Goal: Task Accomplishment & Management: Use online tool/utility

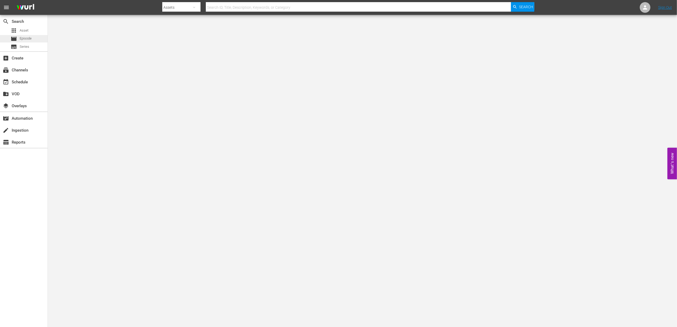
click at [37, 41] on div "movie Episode" at bounding box center [24, 38] width 48 height 7
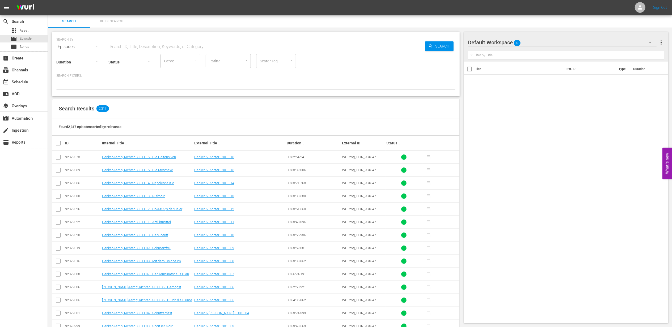
click at [185, 49] on input "text" at bounding box center [266, 46] width 317 height 13
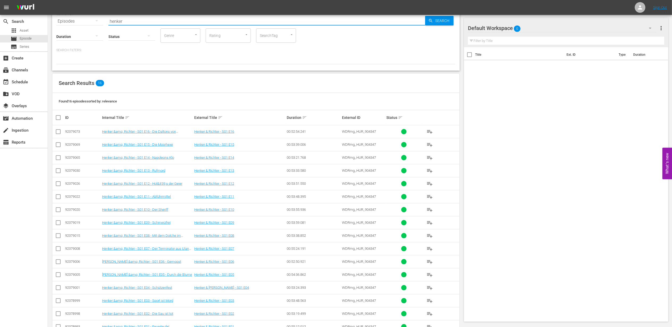
scroll to position [43, 0]
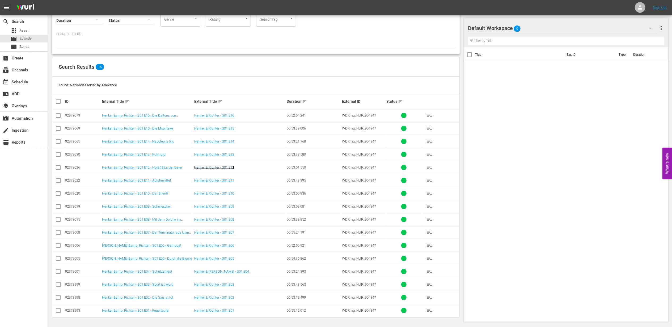
drag, startPoint x: 231, startPoint y: 168, endPoint x: 232, endPoint y: 165, distance: 2.8
drag, startPoint x: 230, startPoint y: 125, endPoint x: 227, endPoint y: 115, distance: 9.9
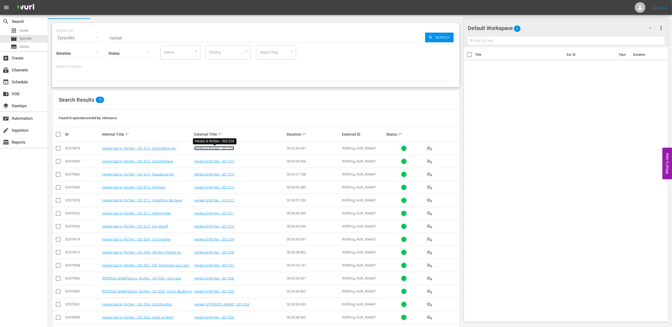
scroll to position [0, 0]
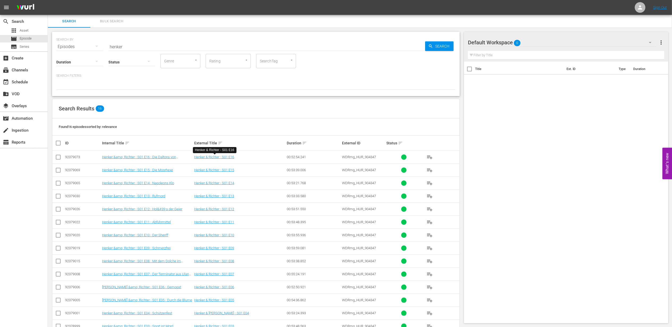
drag, startPoint x: 127, startPoint y: 46, endPoint x: 80, endPoint y: 43, distance: 47.4
click at [80, 43] on div "SEARCH BY Search By Episodes Search ID, Title, Description, Keywords, or Catego…" at bounding box center [255, 43] width 399 height 19
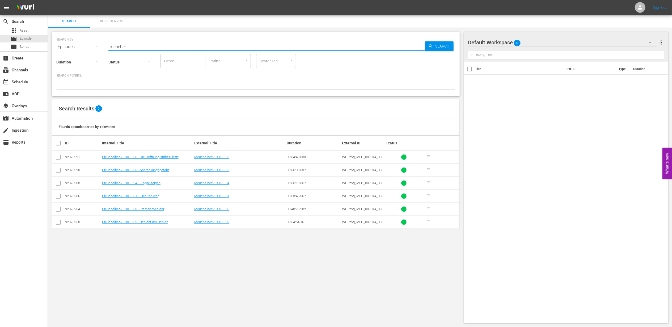
drag, startPoint x: 139, startPoint y: 45, endPoint x: 49, endPoint y: 33, distance: 90.5
click at [51, 33] on div "SEARCH BY Search By Episodes Search ID, Title, Description, Keywords, or Catego…" at bounding box center [256, 178] width 416 height 300
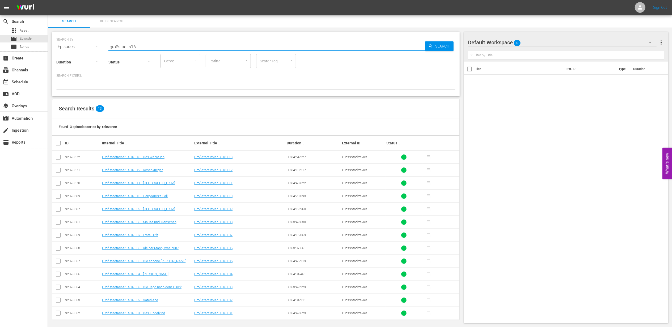
scroll to position [4, 0]
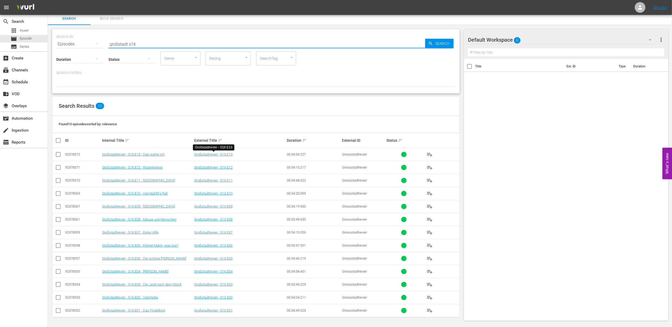
click at [145, 45] on input "großstadt s16" at bounding box center [266, 44] width 317 height 13
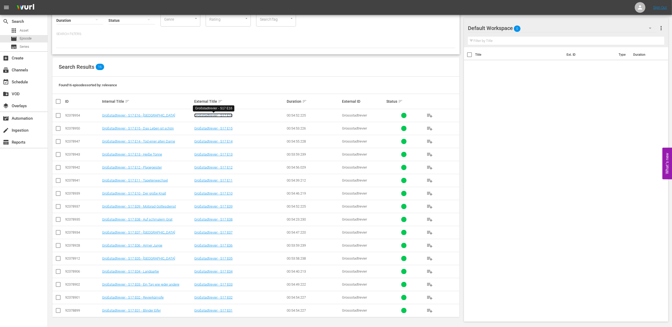
scroll to position [0, 0]
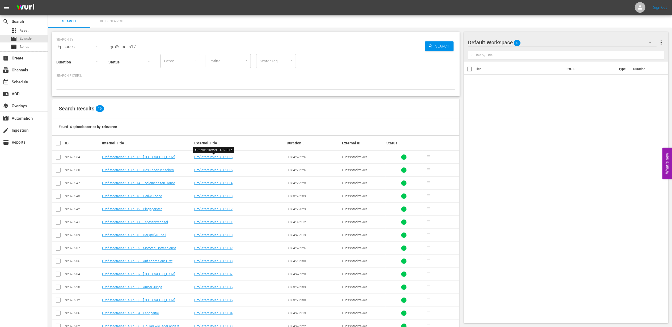
click at [151, 43] on input "großstadt s17" at bounding box center [266, 46] width 317 height 13
paste input "Meuchelbeck - S01 E03 - Fremdenverkehr"
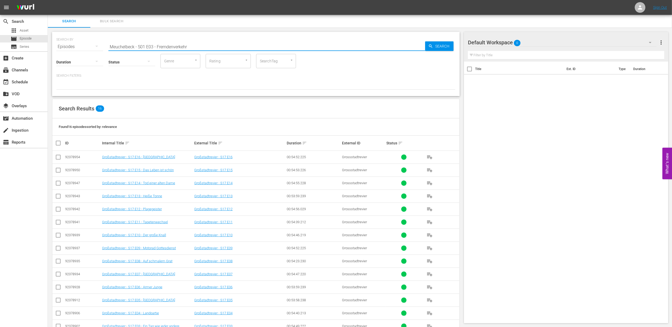
type input "Meuchelbeck - S01 E03 - Fremdenverkehr"
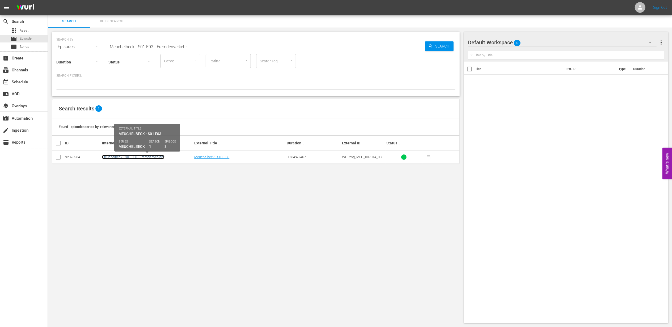
click at [122, 157] on link "Meuchelbeck - S01 E03 - Fremdenverkehr" at bounding box center [133, 157] width 62 height 4
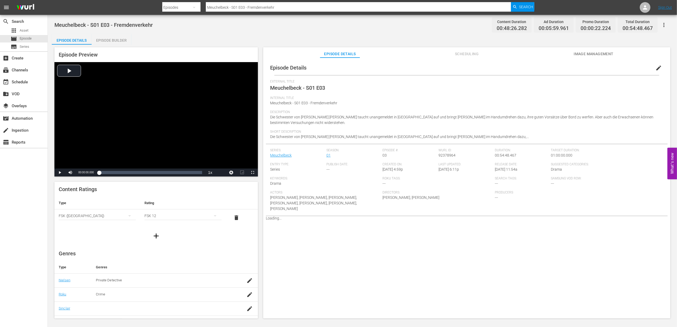
click at [106, 39] on div "Episode Builder" at bounding box center [112, 40] width 40 height 13
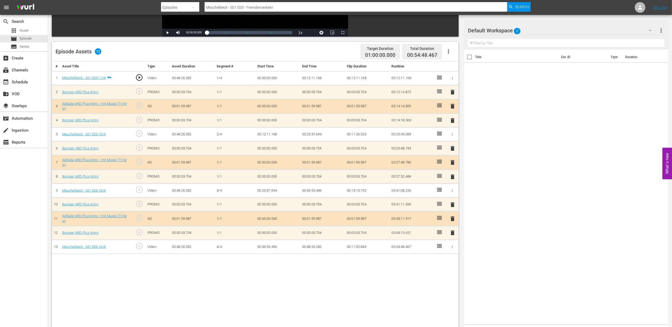
scroll to position [138, 0]
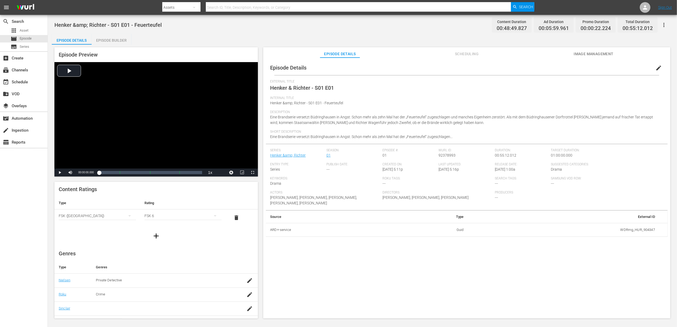
click at [109, 40] on div "Episode Builder" at bounding box center [112, 40] width 40 height 13
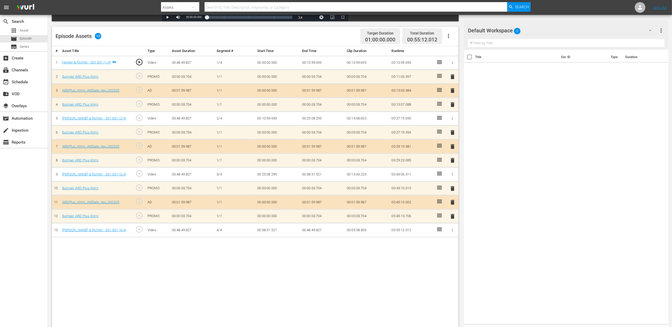
scroll to position [138, 0]
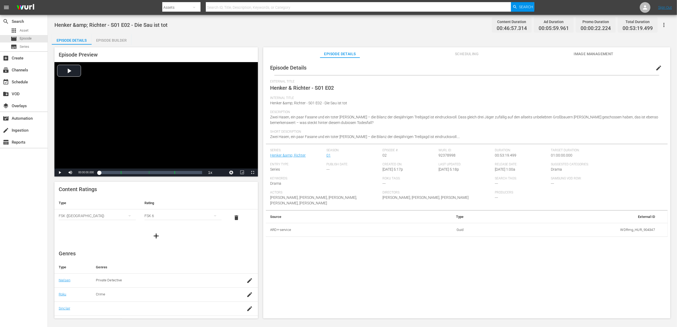
click at [118, 36] on div "Episode Builder" at bounding box center [112, 40] width 40 height 13
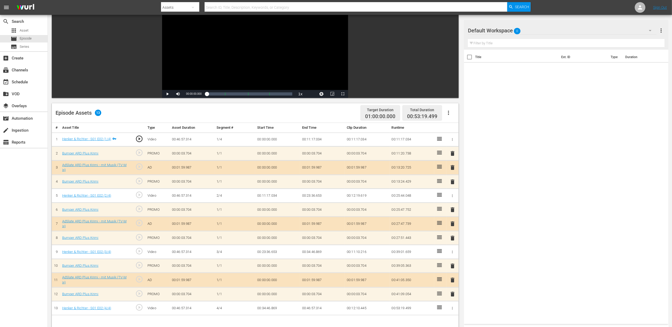
scroll to position [138, 0]
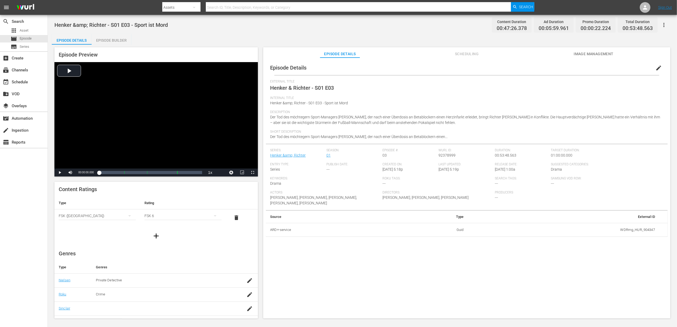
click at [107, 36] on div "Episode Builder" at bounding box center [112, 40] width 40 height 13
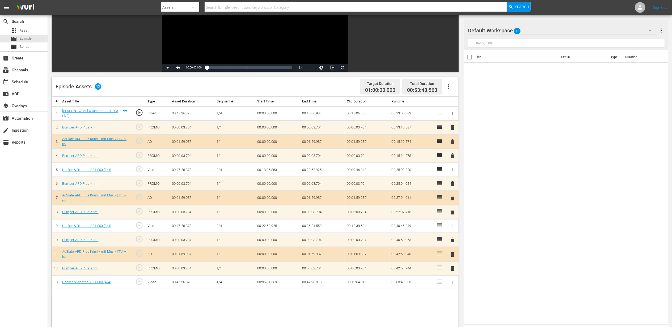
scroll to position [138, 0]
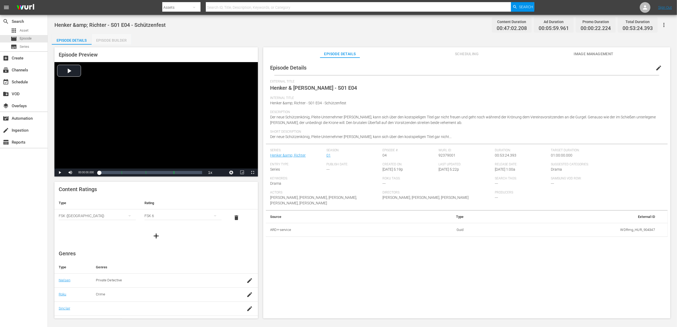
click at [104, 42] on div "Episode Builder" at bounding box center [112, 40] width 40 height 13
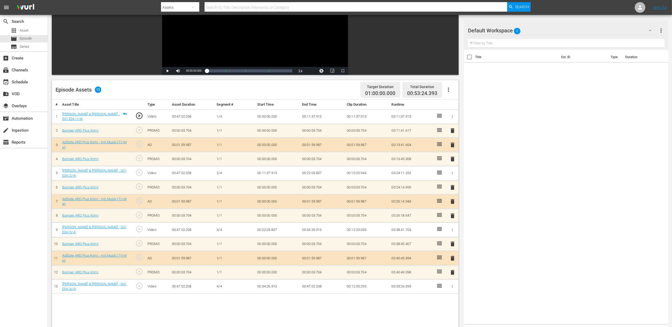
scroll to position [106, 0]
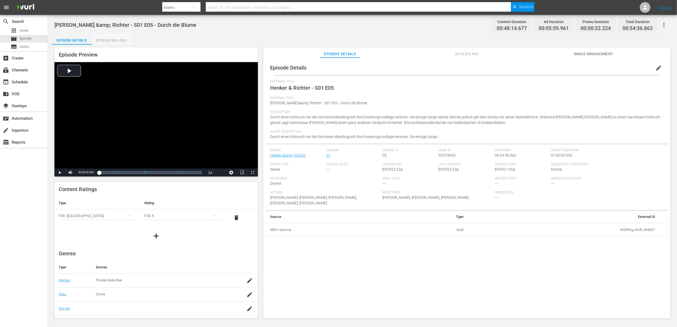
click at [121, 42] on div "Episode Builder" at bounding box center [112, 40] width 40 height 13
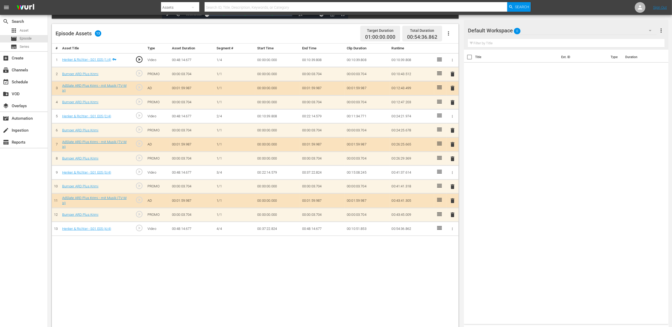
scroll to position [138, 0]
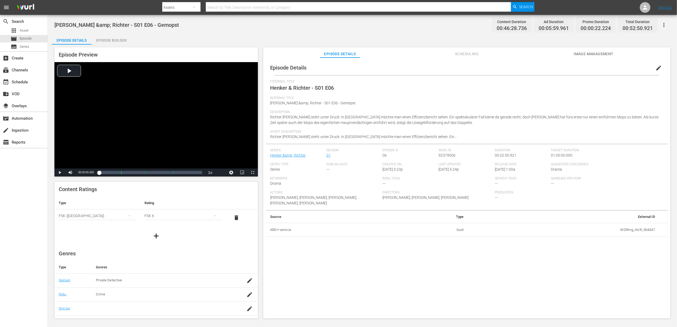
click at [111, 38] on div "Episode Builder" at bounding box center [112, 40] width 40 height 13
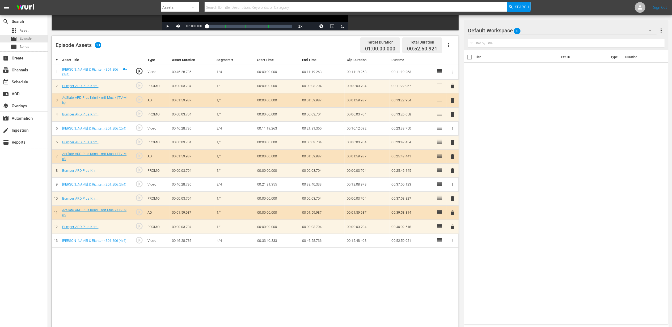
scroll to position [138, 0]
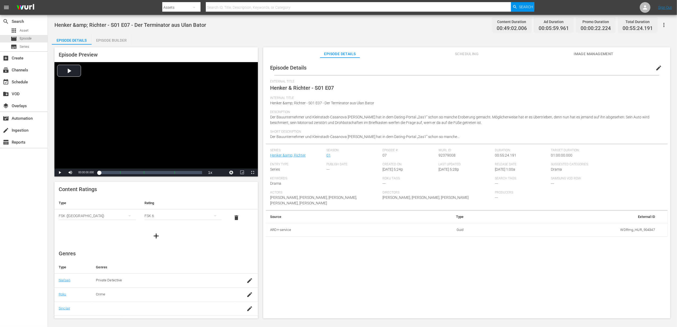
click at [107, 43] on div "Episode Builder" at bounding box center [112, 40] width 40 height 13
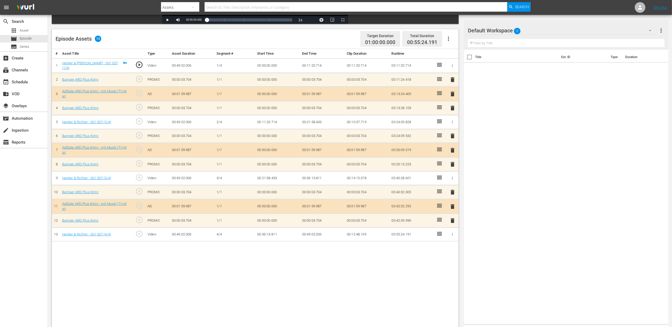
scroll to position [138, 0]
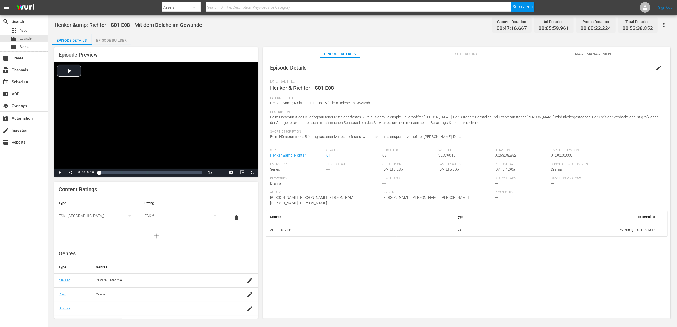
click at [117, 39] on div "Episode Builder" at bounding box center [112, 40] width 40 height 13
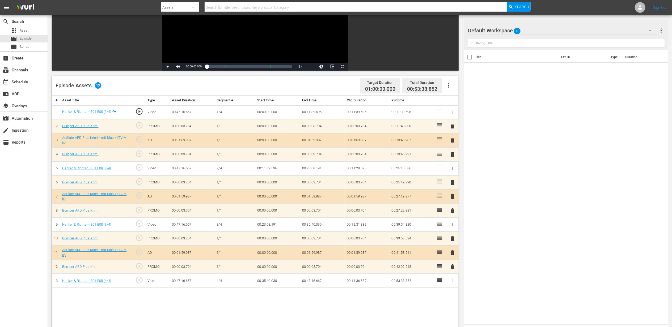
scroll to position [106, 0]
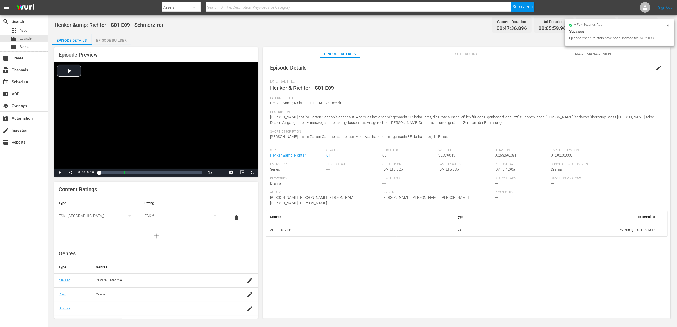
click at [102, 40] on div "Episode Builder" at bounding box center [112, 40] width 40 height 13
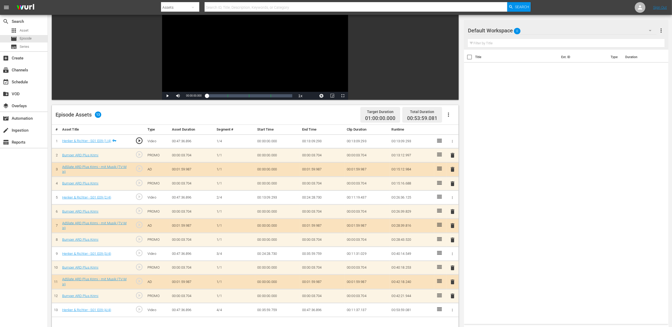
scroll to position [71, 0]
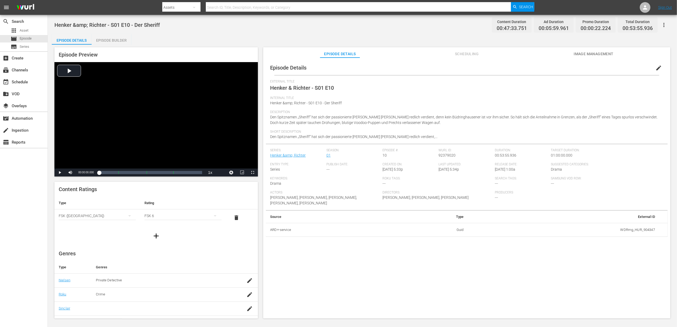
click at [119, 39] on div "Episode Builder" at bounding box center [112, 40] width 40 height 13
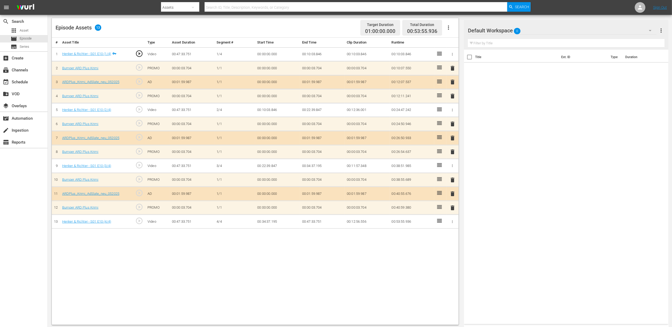
scroll to position [138, 0]
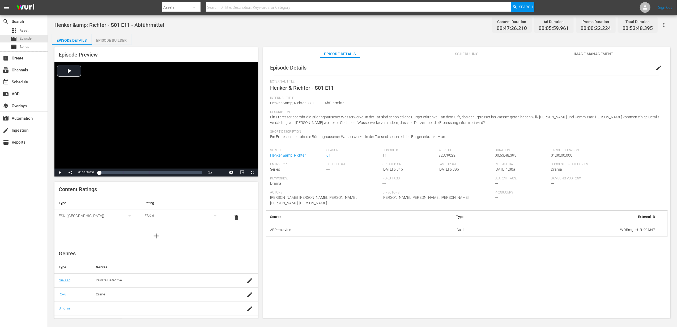
click at [126, 35] on div "Episode Builder" at bounding box center [112, 40] width 40 height 13
click at [115, 39] on div "Episode Builder" at bounding box center [112, 40] width 40 height 13
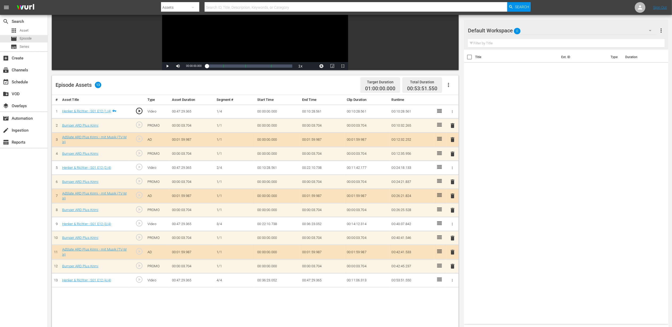
scroll to position [106, 0]
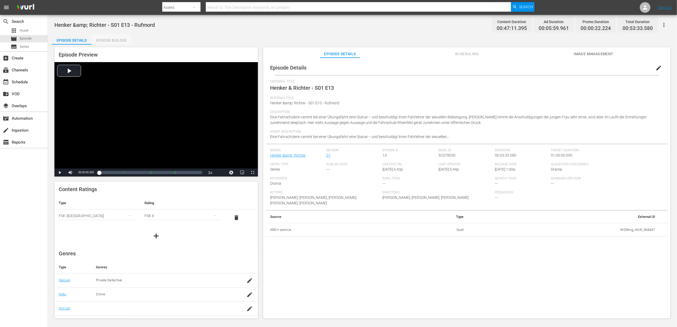
click at [120, 37] on div "Episode Builder" at bounding box center [112, 40] width 40 height 13
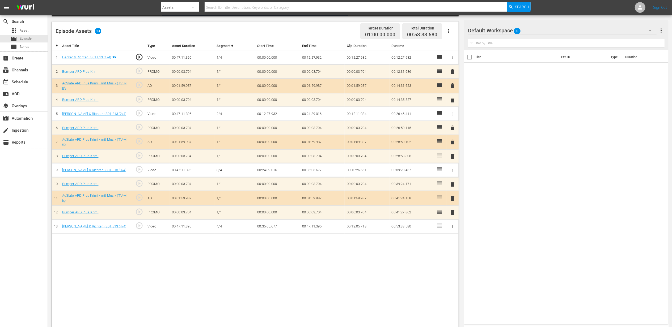
scroll to position [138, 0]
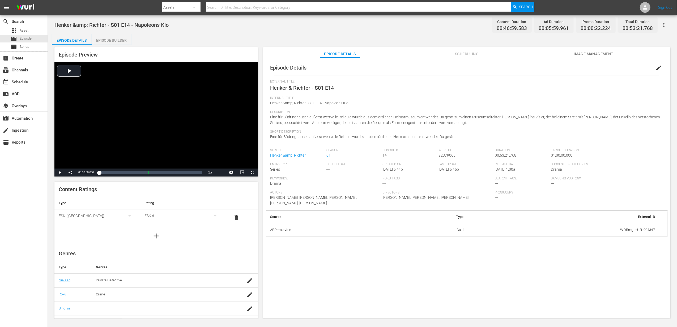
click at [112, 39] on div "Episode Builder" at bounding box center [112, 40] width 40 height 13
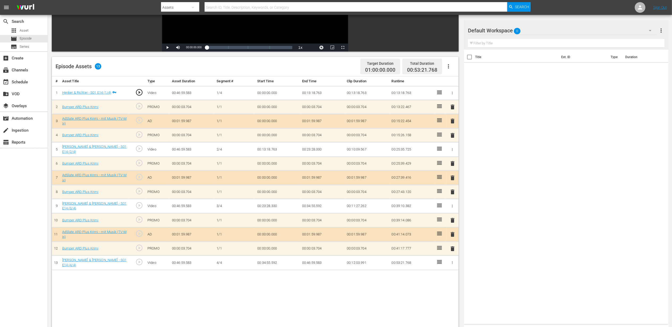
scroll to position [106, 0]
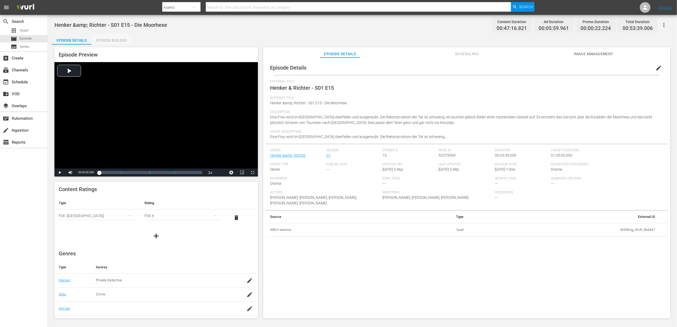
click at [106, 39] on div "Episode Builder" at bounding box center [112, 40] width 40 height 13
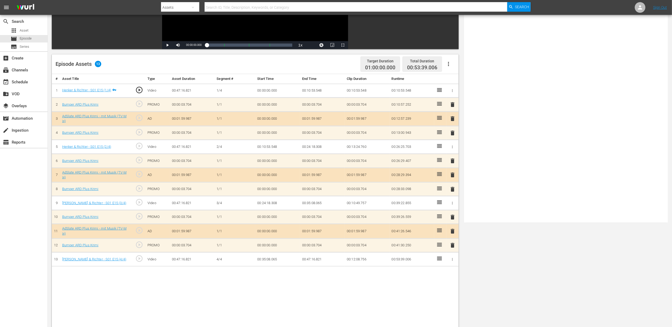
scroll to position [106, 0]
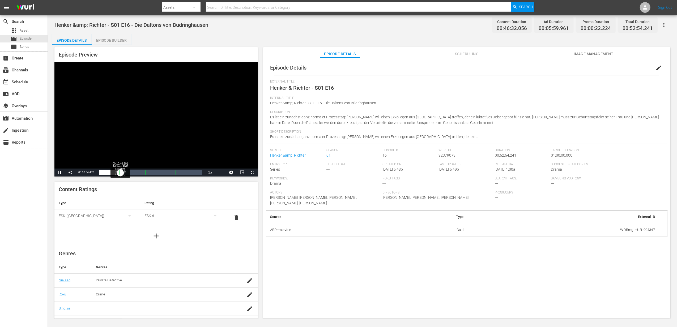
drag, startPoint x: 99, startPoint y: 173, endPoint x: 120, endPoint y: 174, distance: 21.0
click at [120, 174] on div "00:00:00.000" at bounding box center [109, 172] width 21 height 5
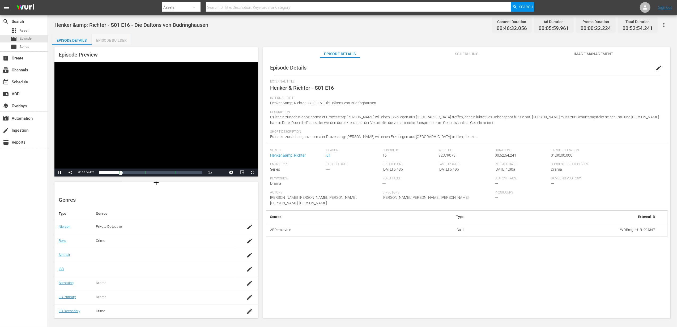
click at [113, 40] on div "Episode Builder" at bounding box center [112, 40] width 40 height 13
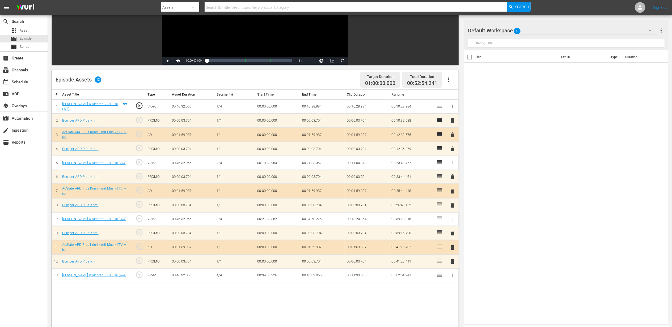
scroll to position [106, 0]
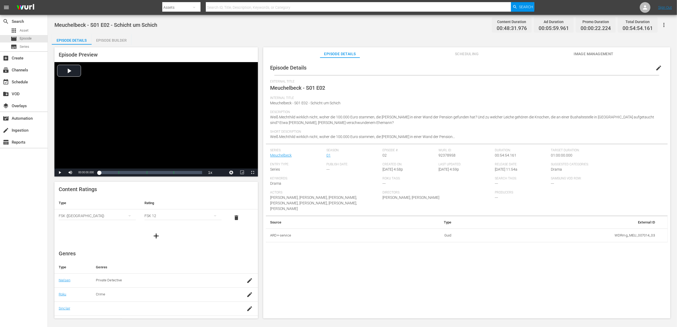
click at [113, 40] on div "Episode Builder" at bounding box center [112, 40] width 40 height 13
click at [114, 42] on div "Episode Builder" at bounding box center [112, 40] width 40 height 13
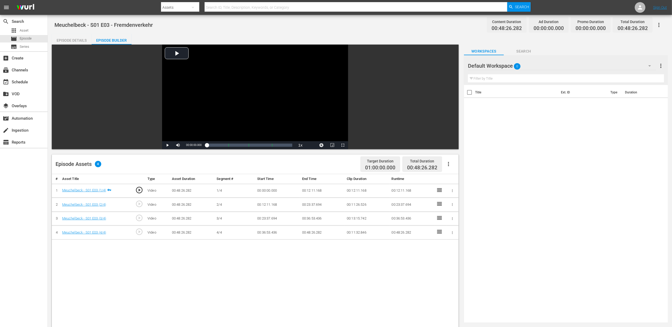
click at [116, 24] on span "Meuchelbeck - S01 E03 - Fremdenverkehr" at bounding box center [103, 25] width 98 height 6
copy span "Meuchelbeck - S01 E03 - Fremdenverkehr"
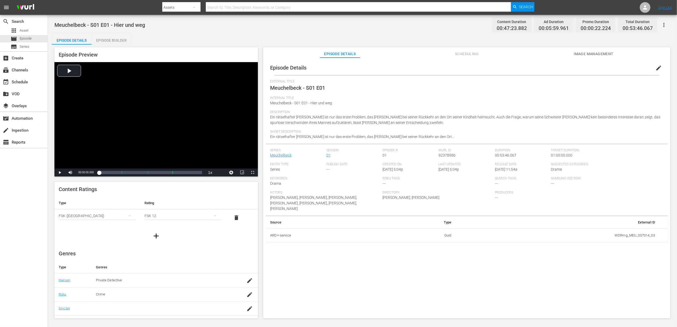
click at [109, 41] on div "Episode Builder" at bounding box center [112, 40] width 40 height 13
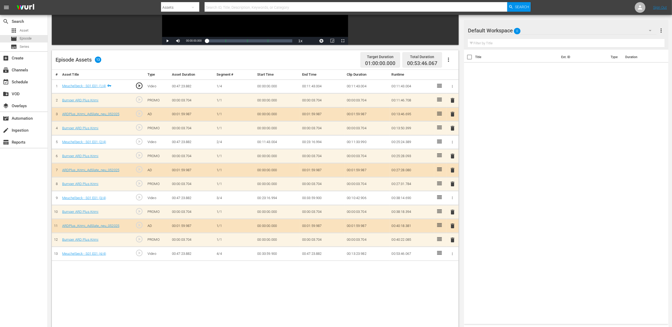
scroll to position [106, 0]
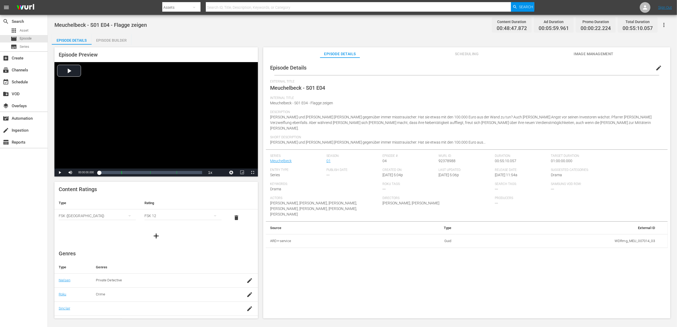
click at [111, 45] on div "Episode Preview Video Player is loading. Play Video Play Mute Current Time 00:0…" at bounding box center [362, 184] width 621 height 278
click at [111, 40] on div "Episode Builder" at bounding box center [112, 40] width 40 height 13
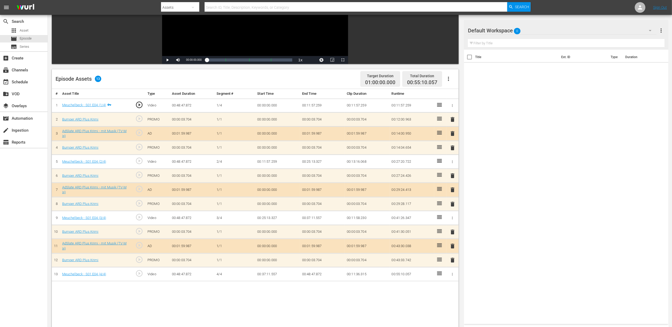
scroll to position [106, 0]
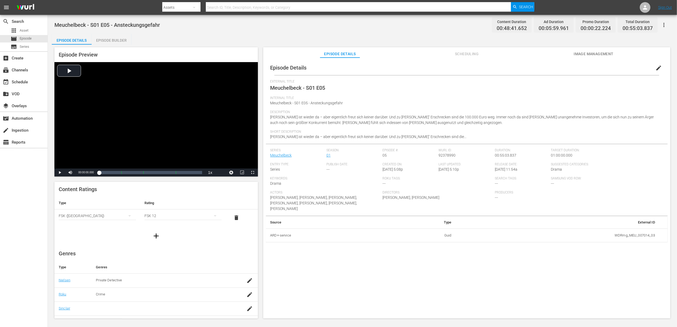
click at [107, 35] on div "Episode Builder" at bounding box center [112, 40] width 40 height 13
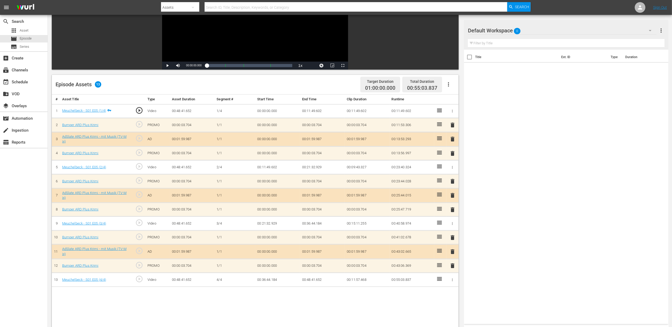
scroll to position [106, 0]
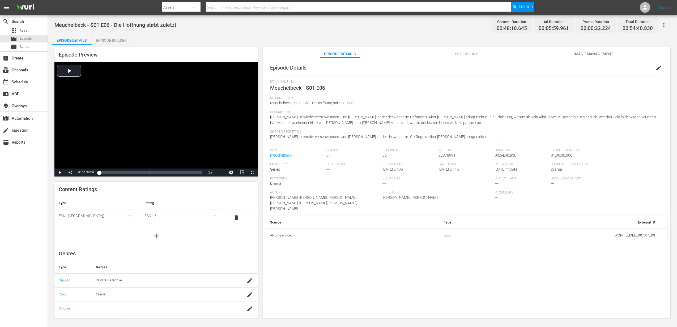
click at [112, 35] on div "Episode Builder" at bounding box center [112, 40] width 40 height 13
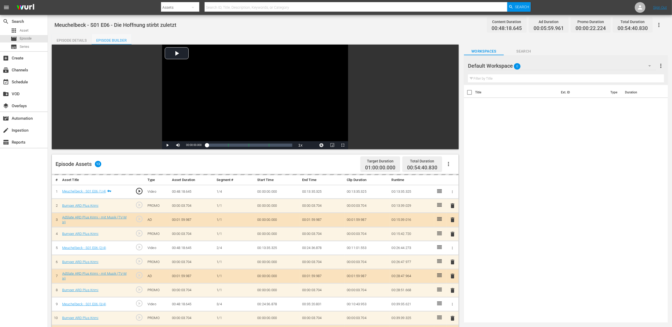
click at [112, 35] on div "Episode Builder" at bounding box center [112, 40] width 40 height 13
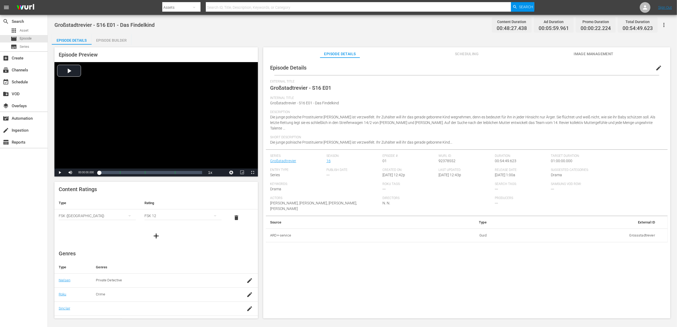
click at [113, 37] on div "Episode Builder" at bounding box center [112, 40] width 40 height 13
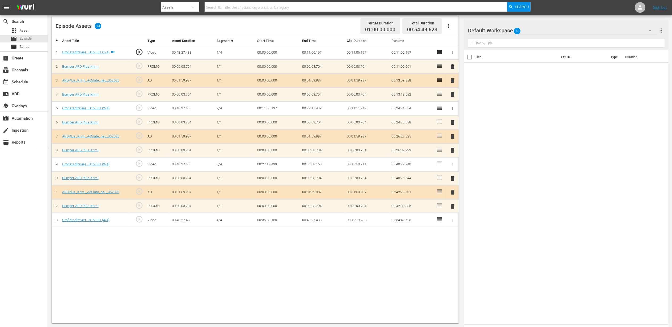
scroll to position [138, 0]
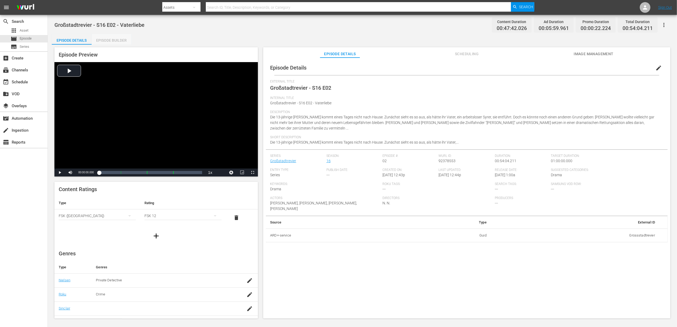
click at [116, 41] on div "Episode Builder" at bounding box center [112, 40] width 40 height 13
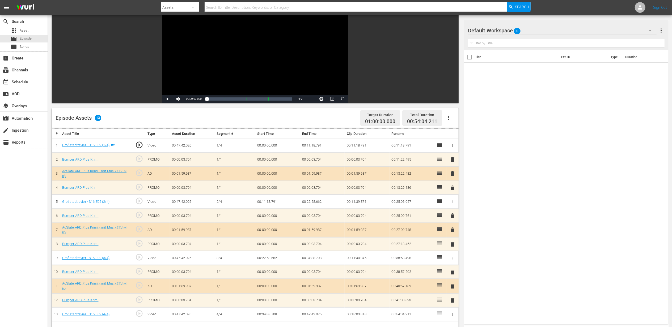
scroll to position [138, 0]
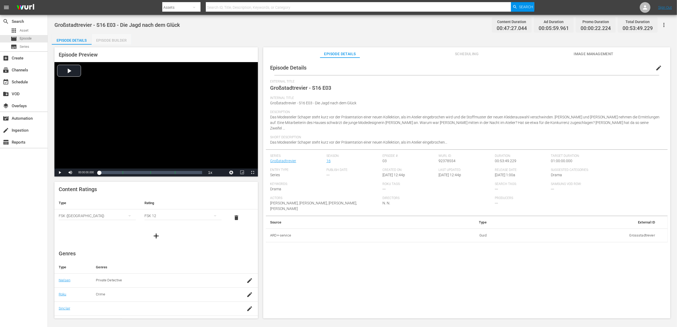
click at [115, 38] on div "Episode Builder" at bounding box center [112, 40] width 40 height 13
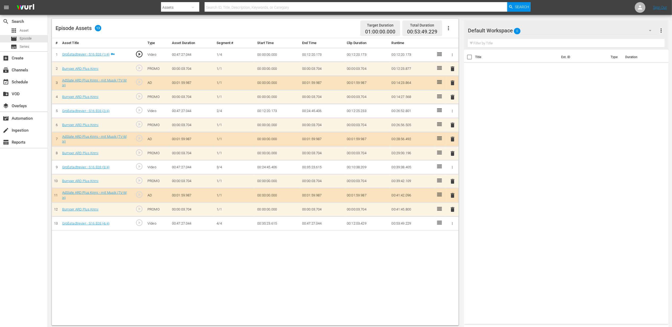
scroll to position [138, 0]
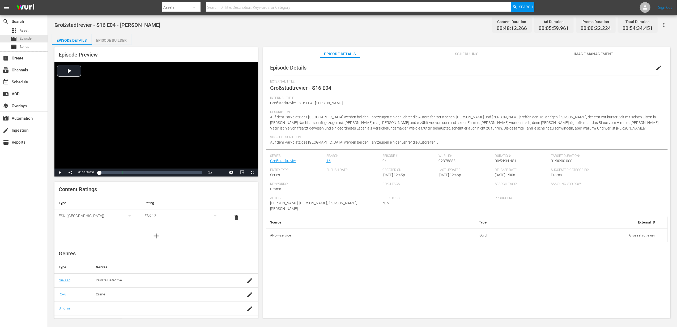
click at [106, 37] on div "Episode Builder" at bounding box center [112, 40] width 40 height 13
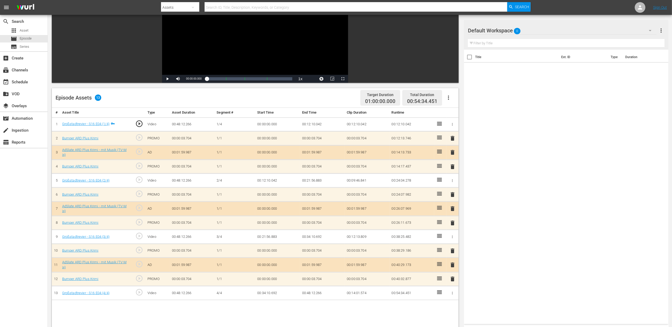
scroll to position [138, 0]
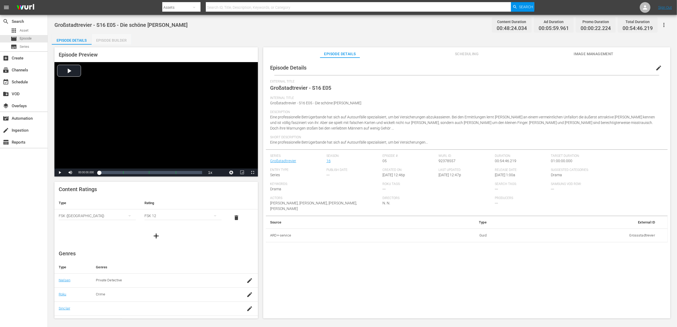
click at [122, 40] on div "Episode Builder" at bounding box center [112, 40] width 40 height 13
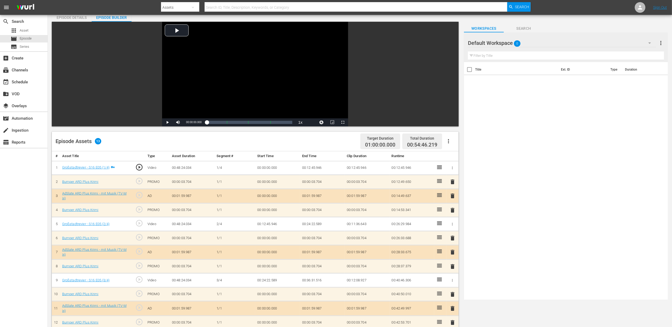
scroll to position [138, 0]
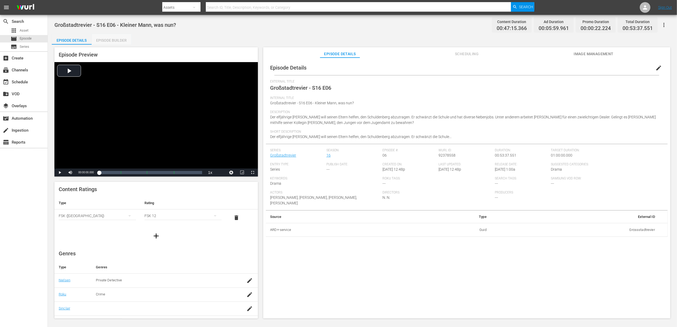
click at [112, 36] on div "Episode Builder" at bounding box center [112, 40] width 40 height 13
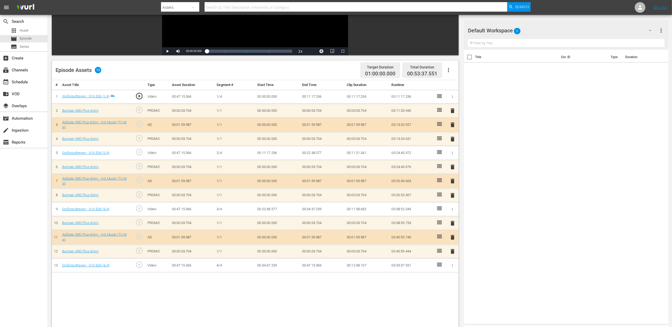
scroll to position [138, 0]
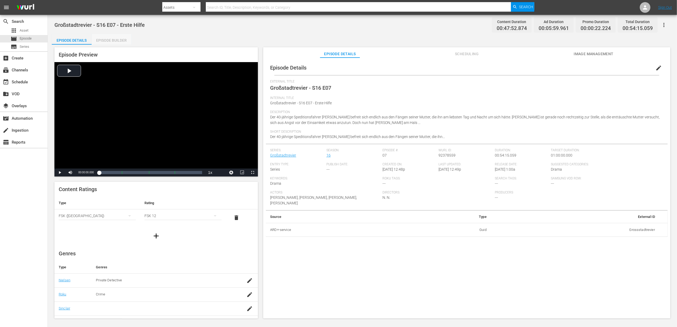
click at [109, 39] on div "Episode Builder" at bounding box center [112, 40] width 40 height 13
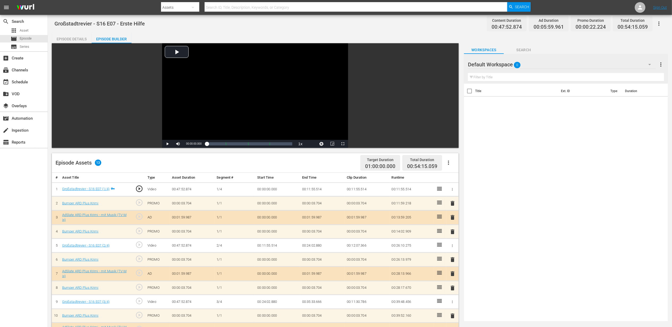
scroll to position [138, 0]
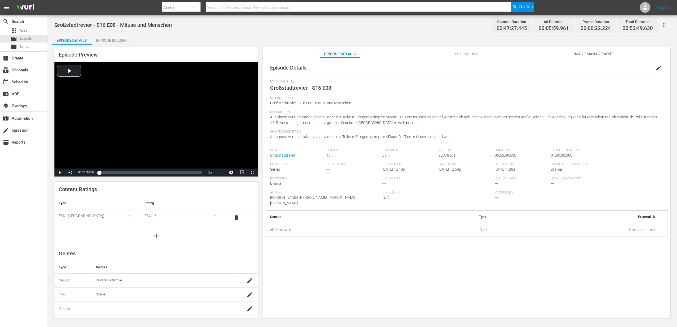
click at [107, 39] on div "Episode Builder" at bounding box center [112, 40] width 40 height 13
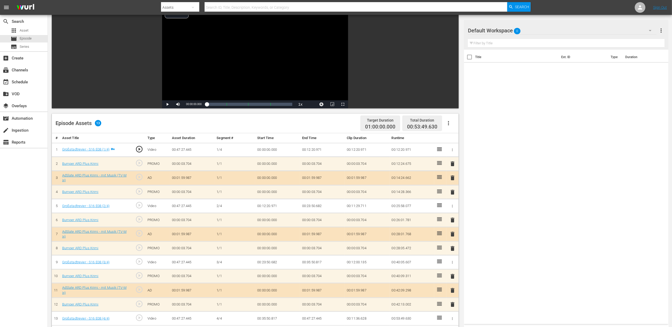
scroll to position [106, 0]
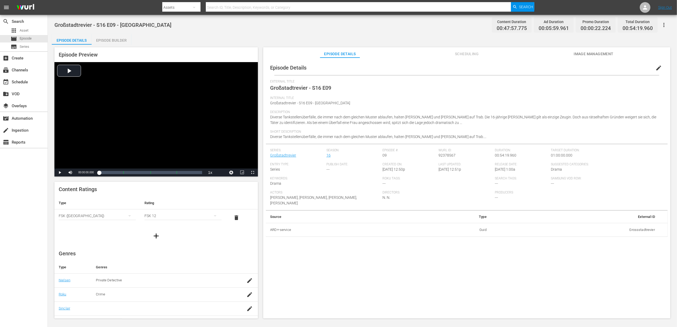
click at [107, 39] on div "Episode Builder" at bounding box center [112, 40] width 40 height 13
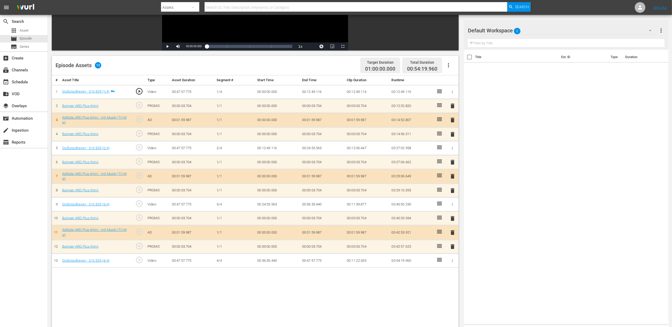
scroll to position [106, 0]
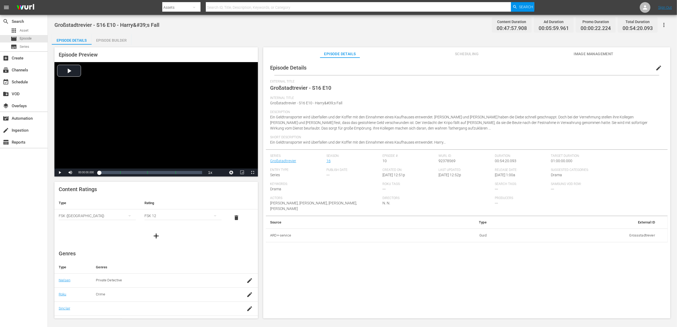
click at [112, 42] on div "Episode Builder" at bounding box center [112, 40] width 40 height 13
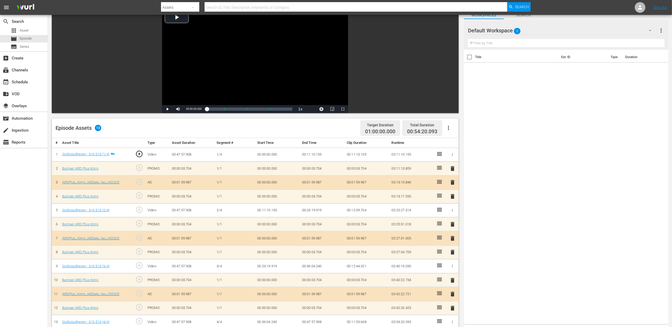
scroll to position [71, 0]
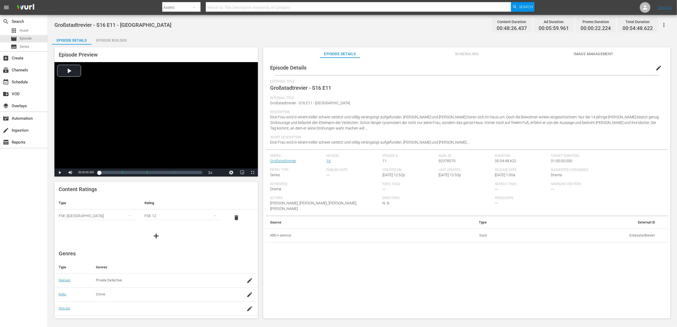
click at [115, 40] on div "Episode Builder" at bounding box center [112, 40] width 40 height 13
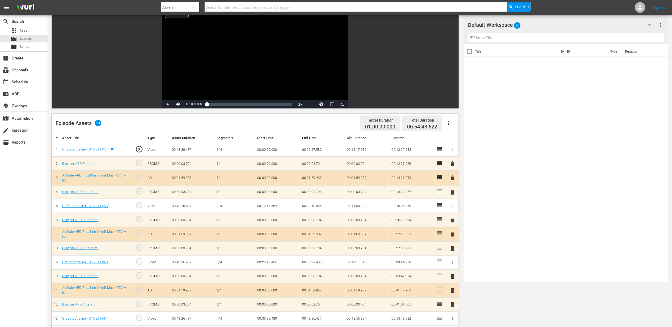
scroll to position [106, 0]
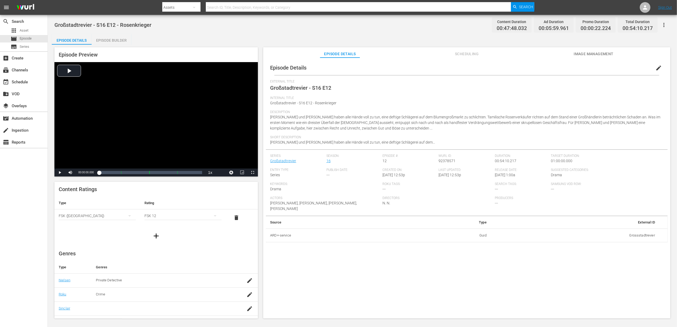
click at [112, 41] on div "Episode Builder" at bounding box center [112, 40] width 40 height 13
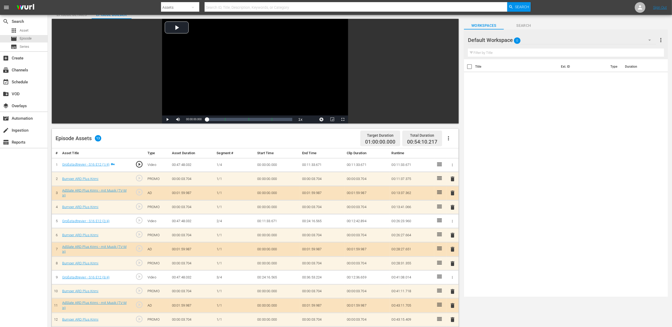
scroll to position [106, 0]
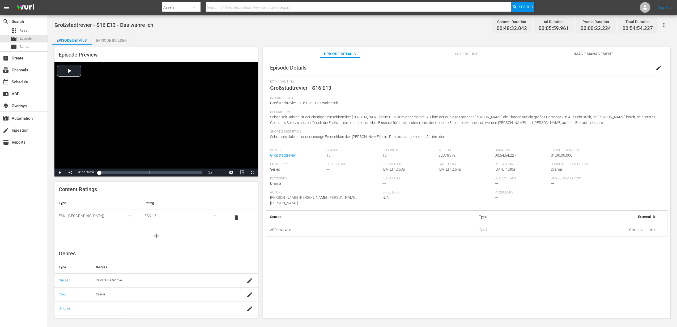
click at [120, 37] on div "Episode Builder" at bounding box center [112, 40] width 40 height 13
drag, startPoint x: 115, startPoint y: 37, endPoint x: 114, endPoint y: 40, distance: 2.7
click at [114, 39] on div "Episode Builder" at bounding box center [112, 40] width 40 height 13
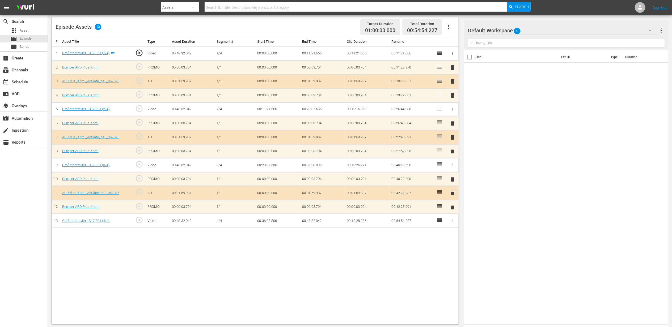
scroll to position [138, 0]
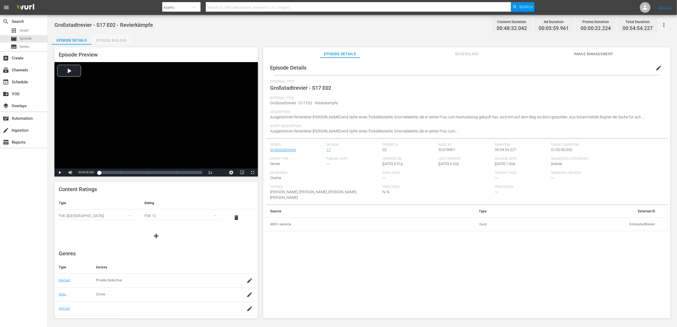
click at [108, 39] on div "Episode Builder" at bounding box center [112, 40] width 40 height 13
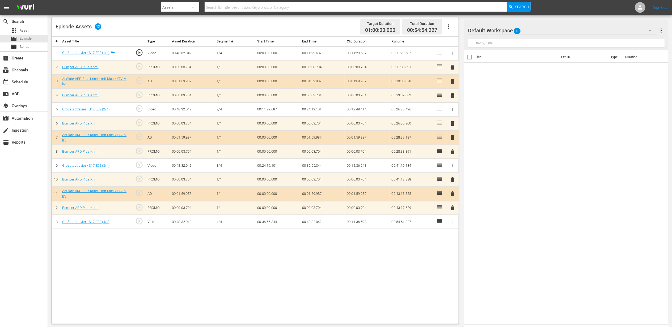
scroll to position [138, 0]
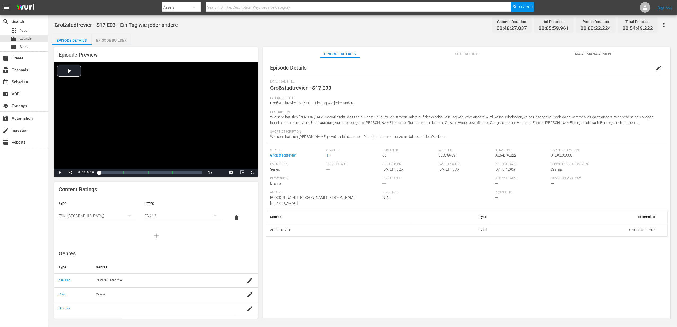
click at [108, 40] on div "Episode Builder" at bounding box center [112, 40] width 40 height 13
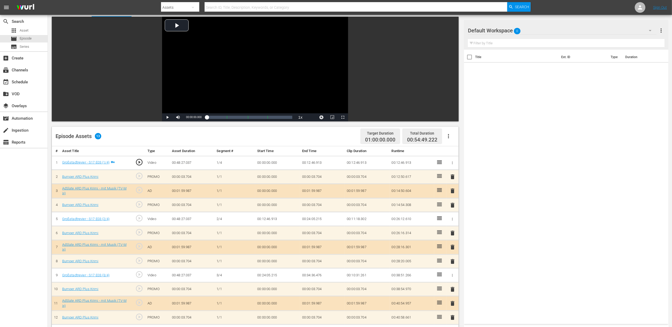
scroll to position [138, 0]
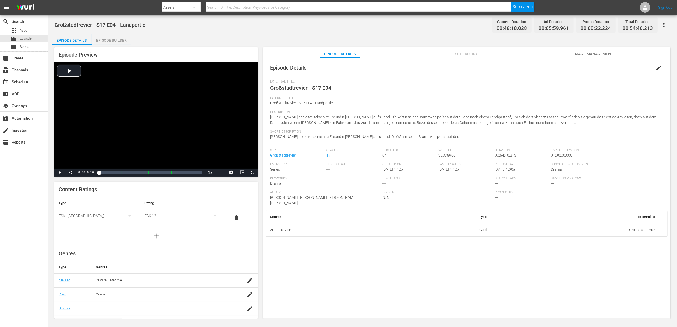
click at [106, 38] on div "Episode Builder" at bounding box center [112, 40] width 40 height 13
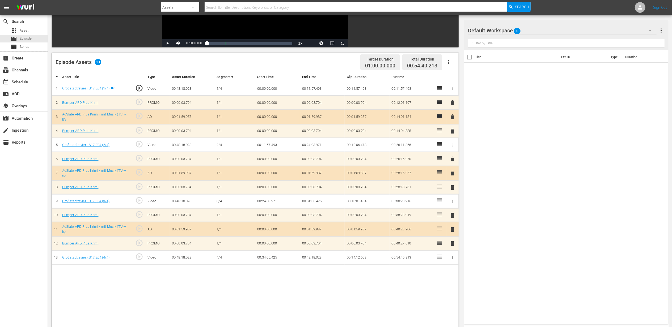
scroll to position [138, 0]
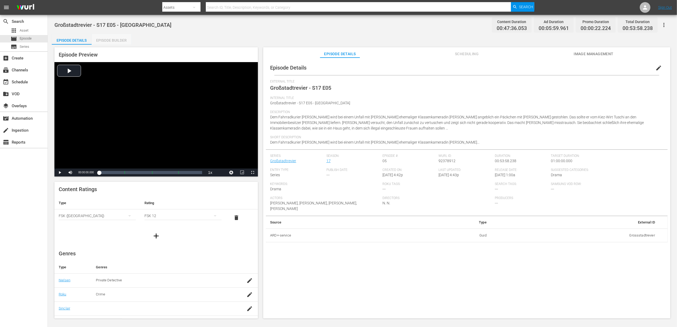
click at [107, 37] on div "Episode Builder" at bounding box center [112, 40] width 40 height 13
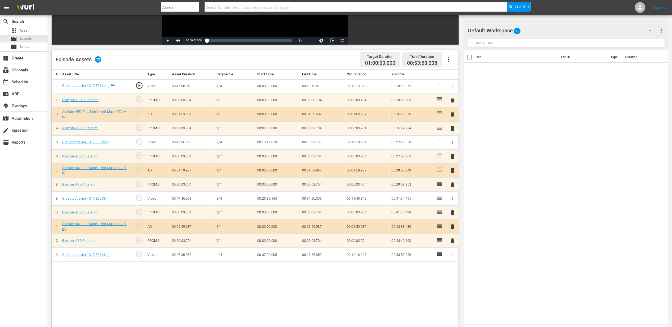
scroll to position [138, 0]
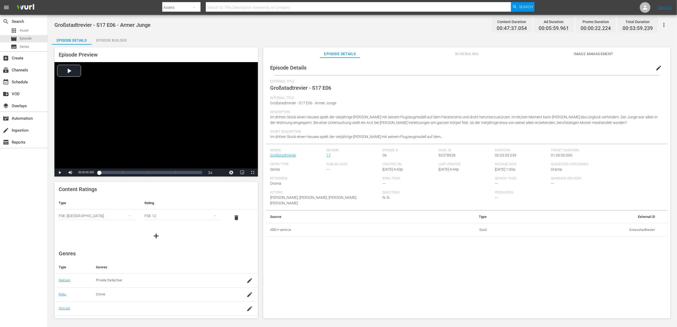
click at [111, 40] on div "Episode Builder" at bounding box center [112, 40] width 40 height 13
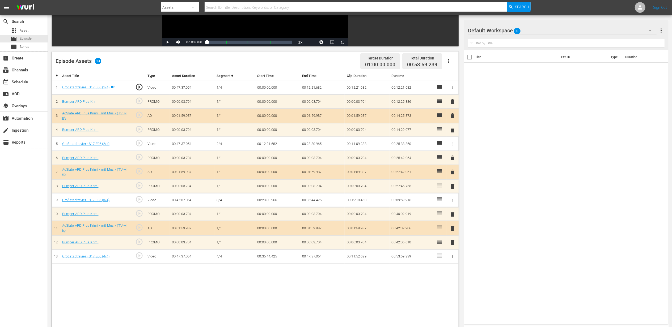
scroll to position [106, 0]
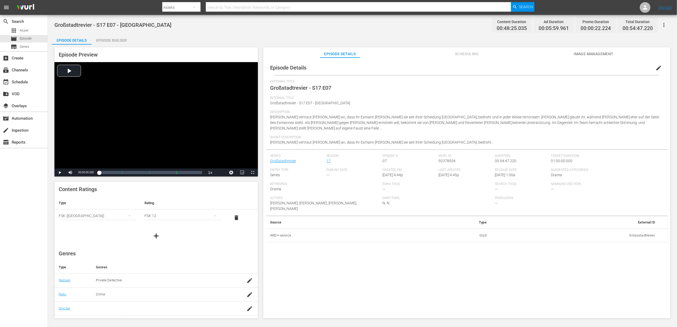
click at [116, 38] on div "Episode Builder" at bounding box center [112, 40] width 40 height 13
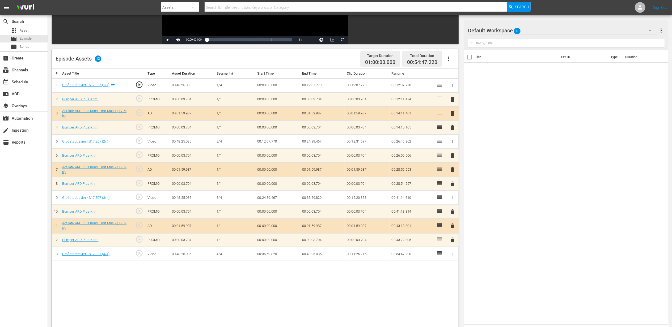
scroll to position [106, 0]
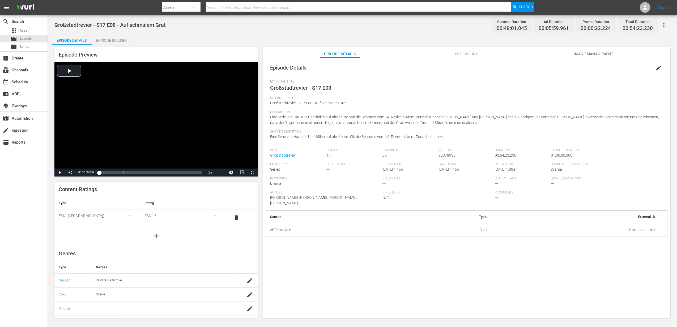
click at [107, 38] on div "Episode Builder" at bounding box center [112, 40] width 40 height 13
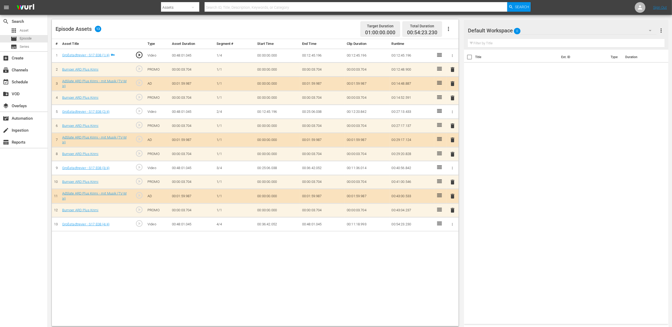
scroll to position [138, 0]
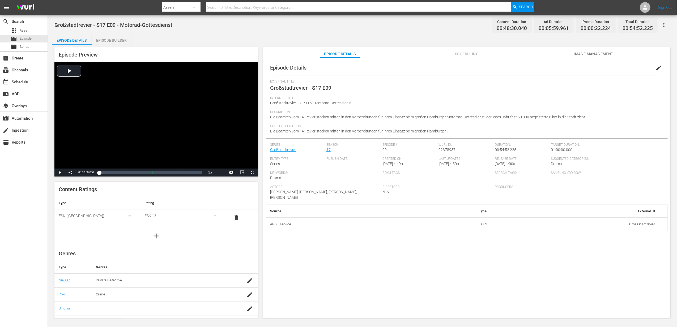
click at [104, 36] on div "Episode Builder" at bounding box center [112, 40] width 40 height 13
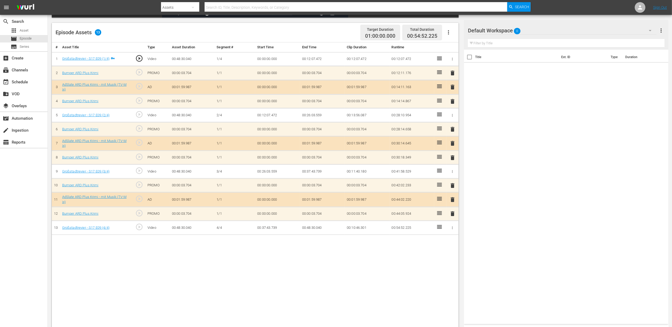
scroll to position [138, 0]
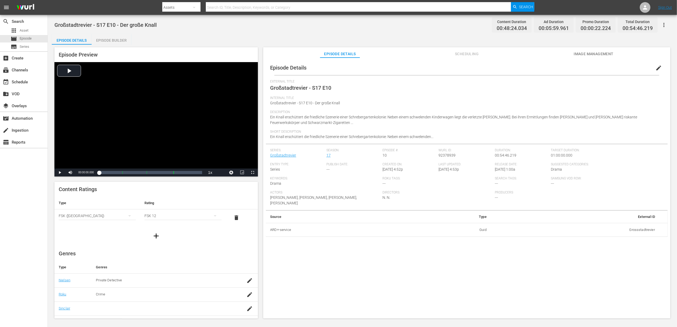
click at [101, 40] on div "Episode Builder" at bounding box center [112, 40] width 40 height 13
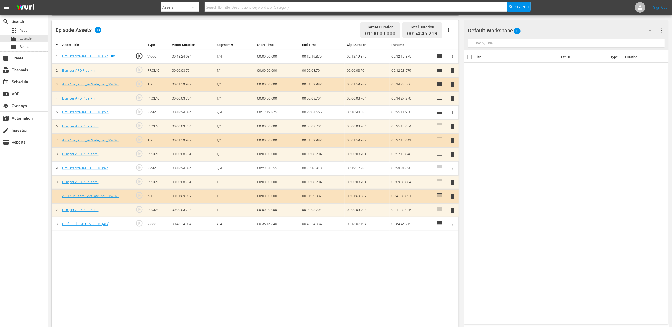
scroll to position [138, 0]
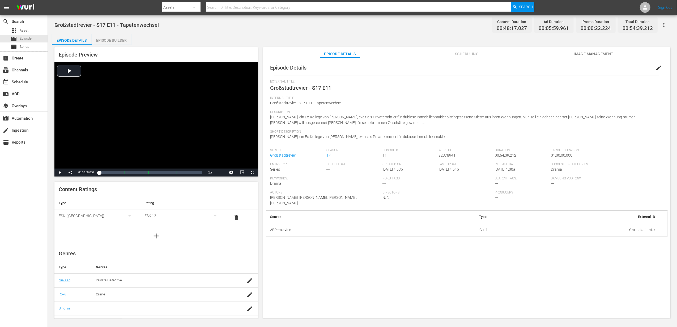
click at [109, 39] on div "Episode Builder" at bounding box center [112, 40] width 40 height 13
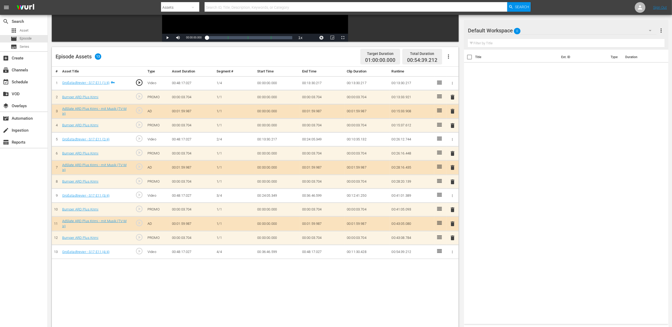
scroll to position [138, 0]
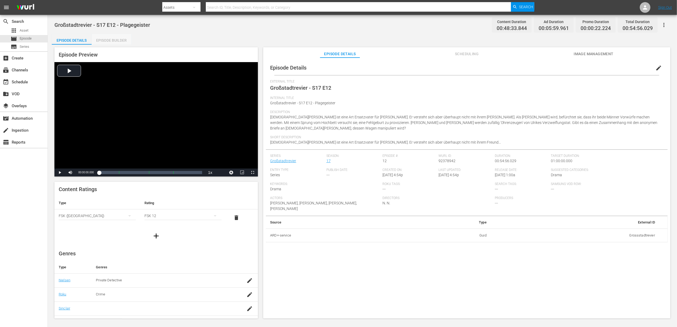
click at [109, 43] on div "Episode Builder" at bounding box center [112, 40] width 40 height 13
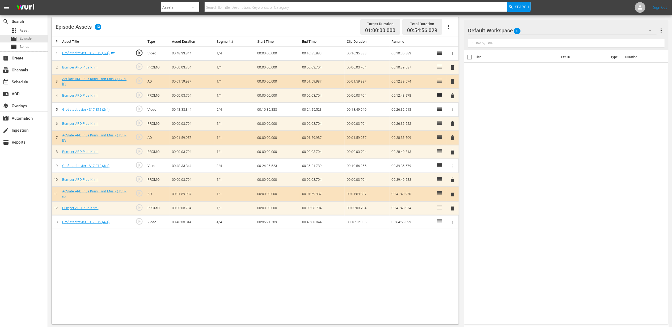
scroll to position [138, 0]
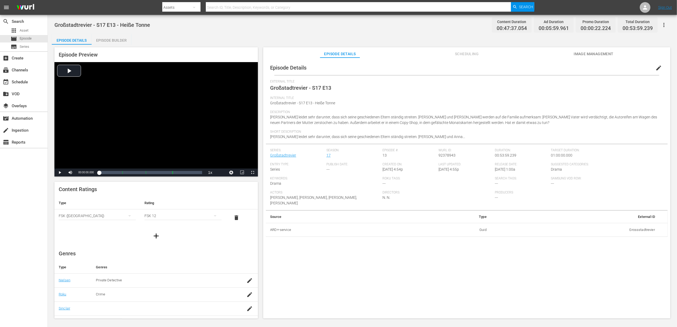
click at [112, 40] on div "Episode Builder" at bounding box center [112, 40] width 40 height 13
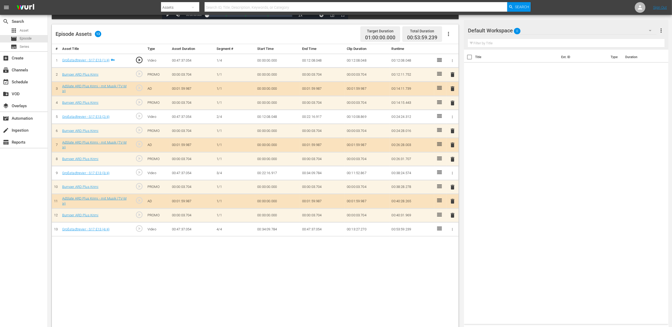
scroll to position [138, 0]
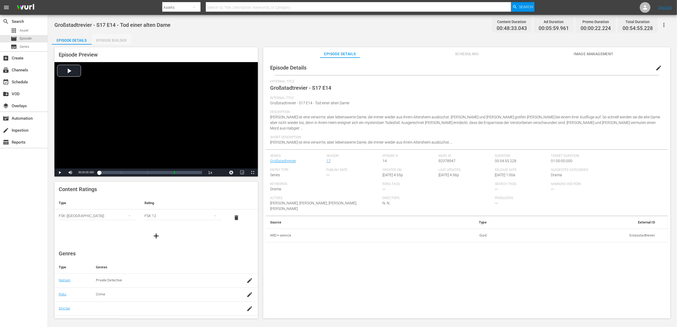
click at [111, 41] on div "Episode Builder" at bounding box center [112, 40] width 40 height 13
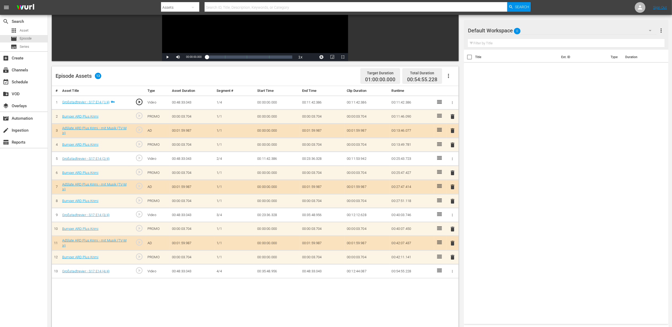
scroll to position [106, 0]
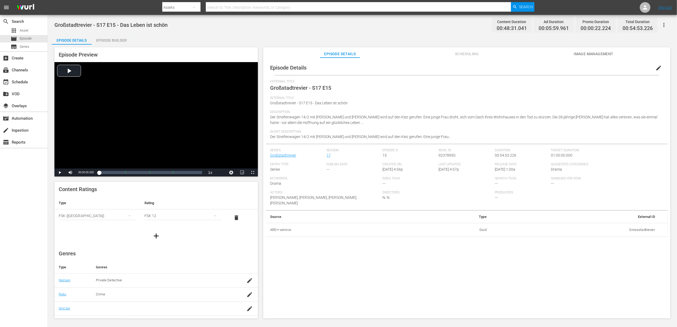
click at [99, 38] on div "Episode Builder" at bounding box center [112, 40] width 40 height 13
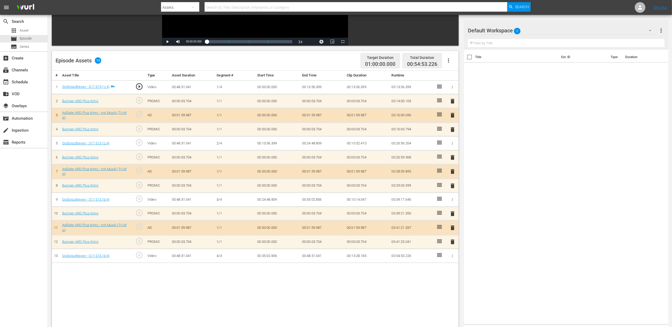
scroll to position [106, 0]
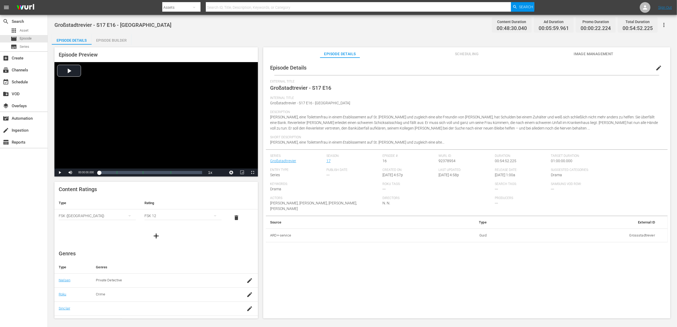
click at [121, 42] on div "Episode Builder" at bounding box center [112, 40] width 40 height 13
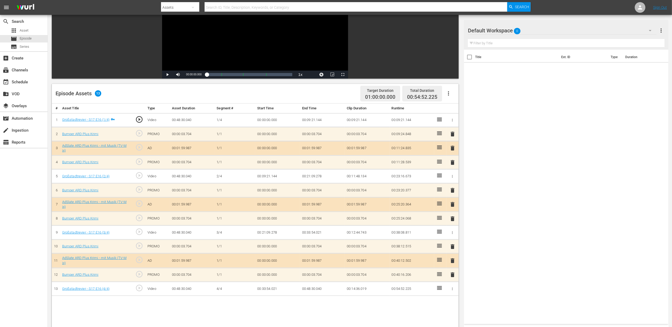
scroll to position [138, 0]
